Goal: Task Accomplishment & Management: Use online tool/utility

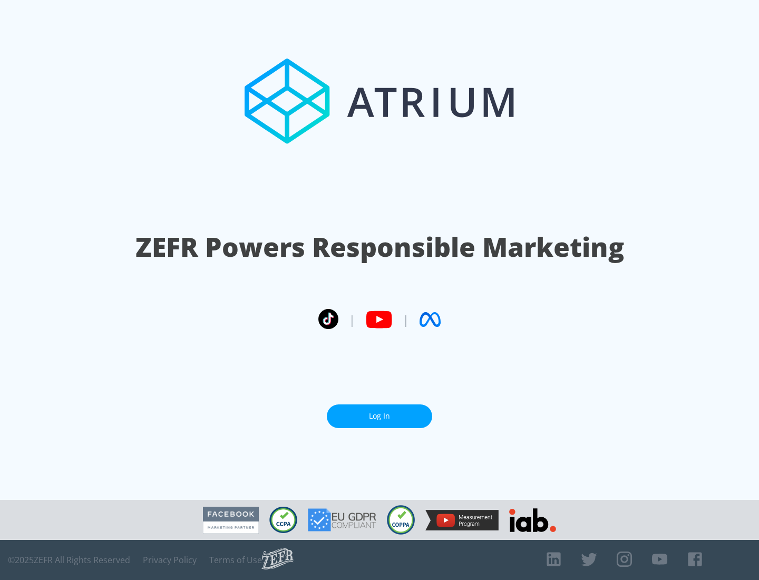
click at [380, 412] on link "Log In" at bounding box center [379, 417] width 105 height 24
